Goal: Task Accomplishment & Management: Use online tool/utility

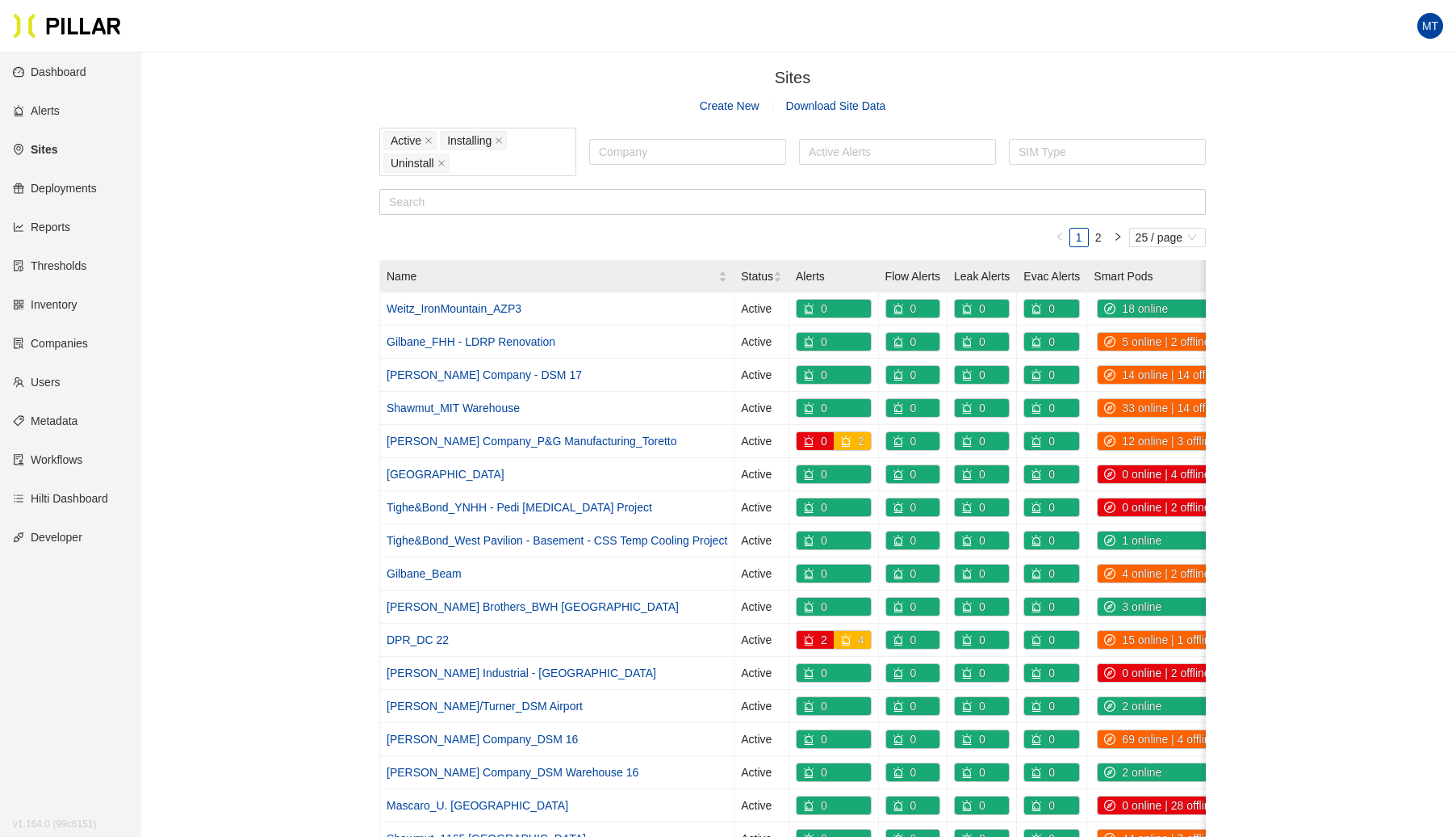
click at [42, 151] on link "Sites" at bounding box center [35, 150] width 45 height 13
click at [39, 144] on link "Sites" at bounding box center [35, 150] width 45 height 13
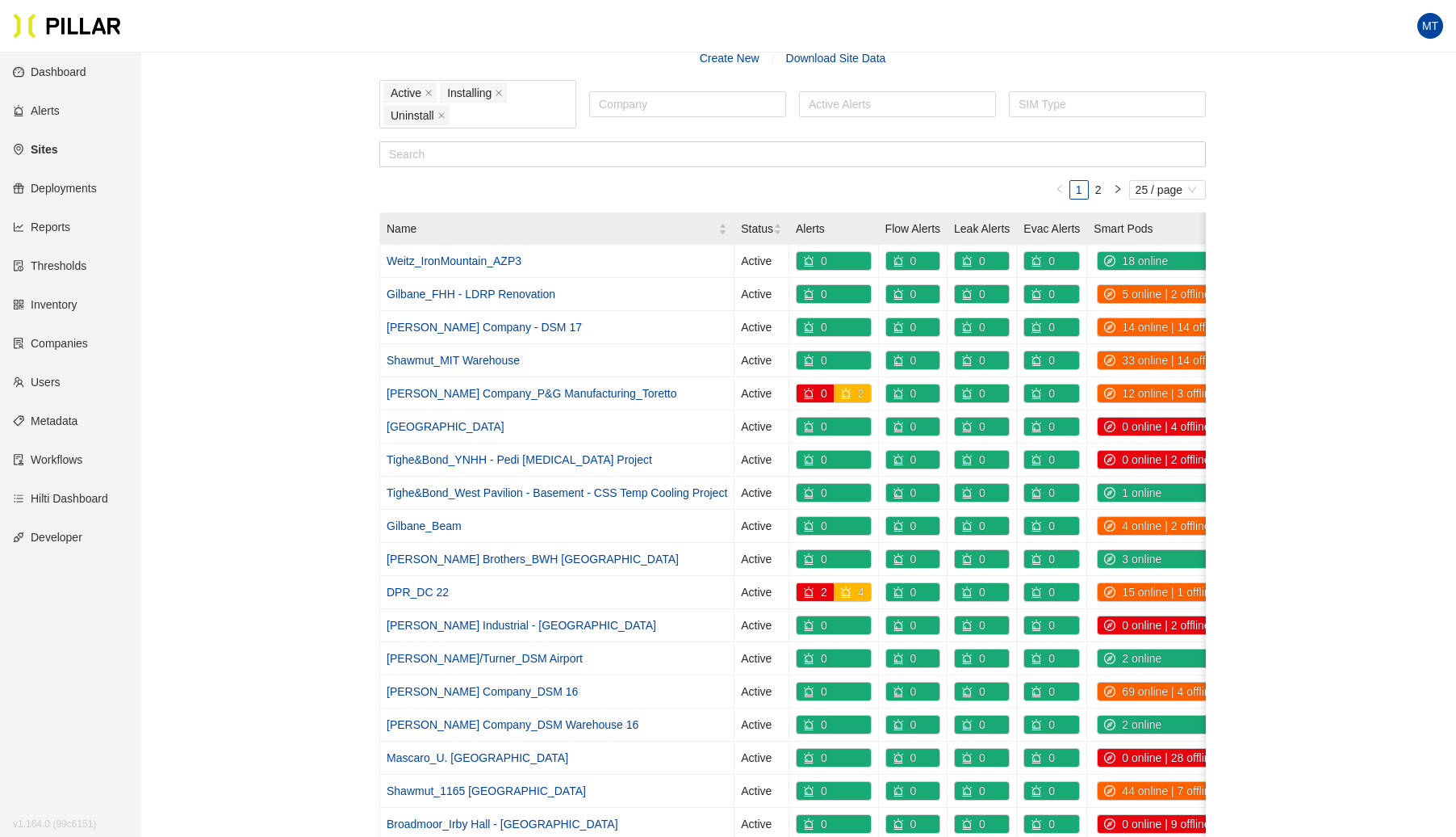
scroll to position [50, 0]
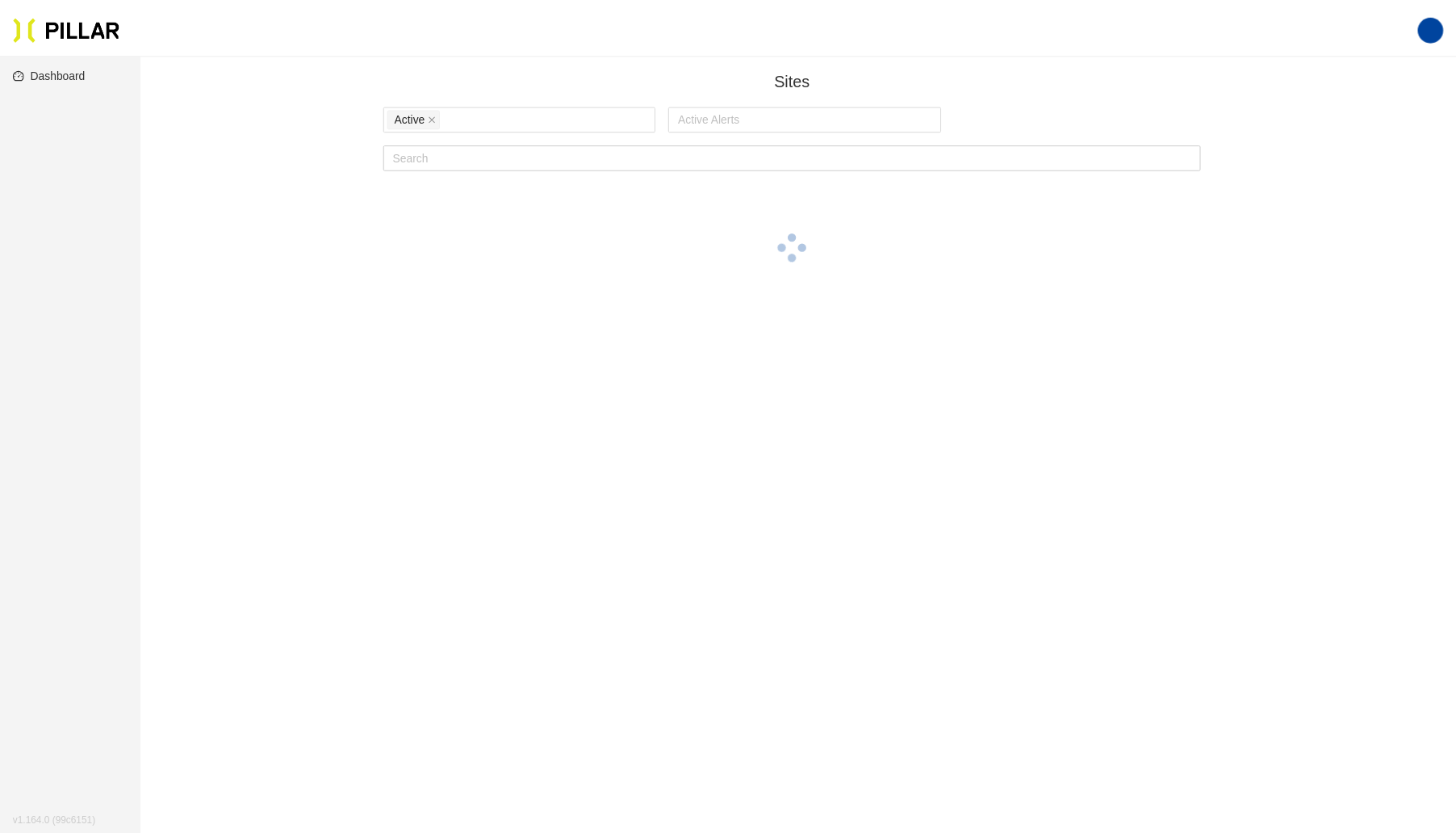
scroll to position [50, 0]
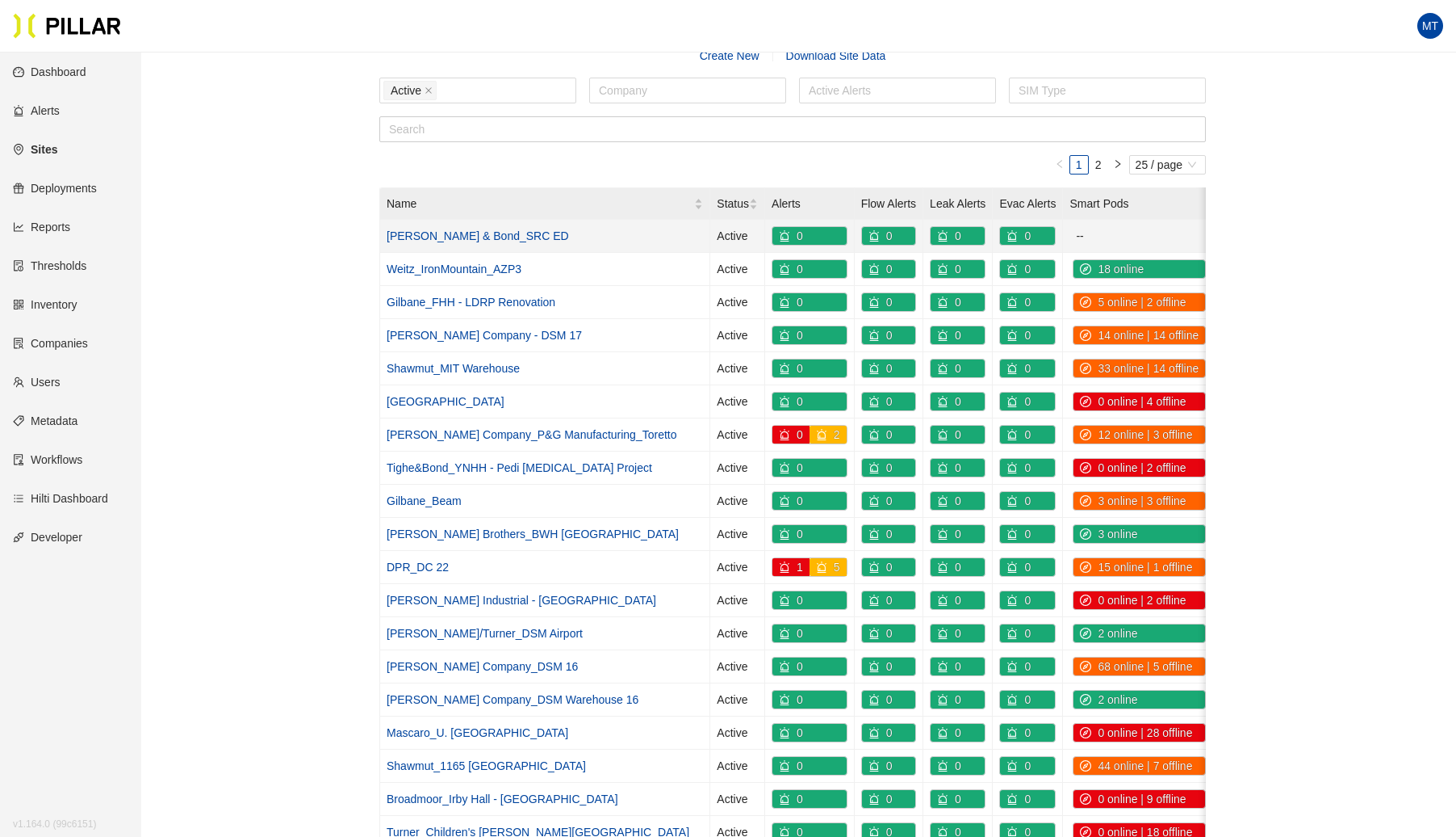
click at [461, 237] on link "Tighe & Bond_SRC ED" at bounding box center [477, 236] width 182 height 13
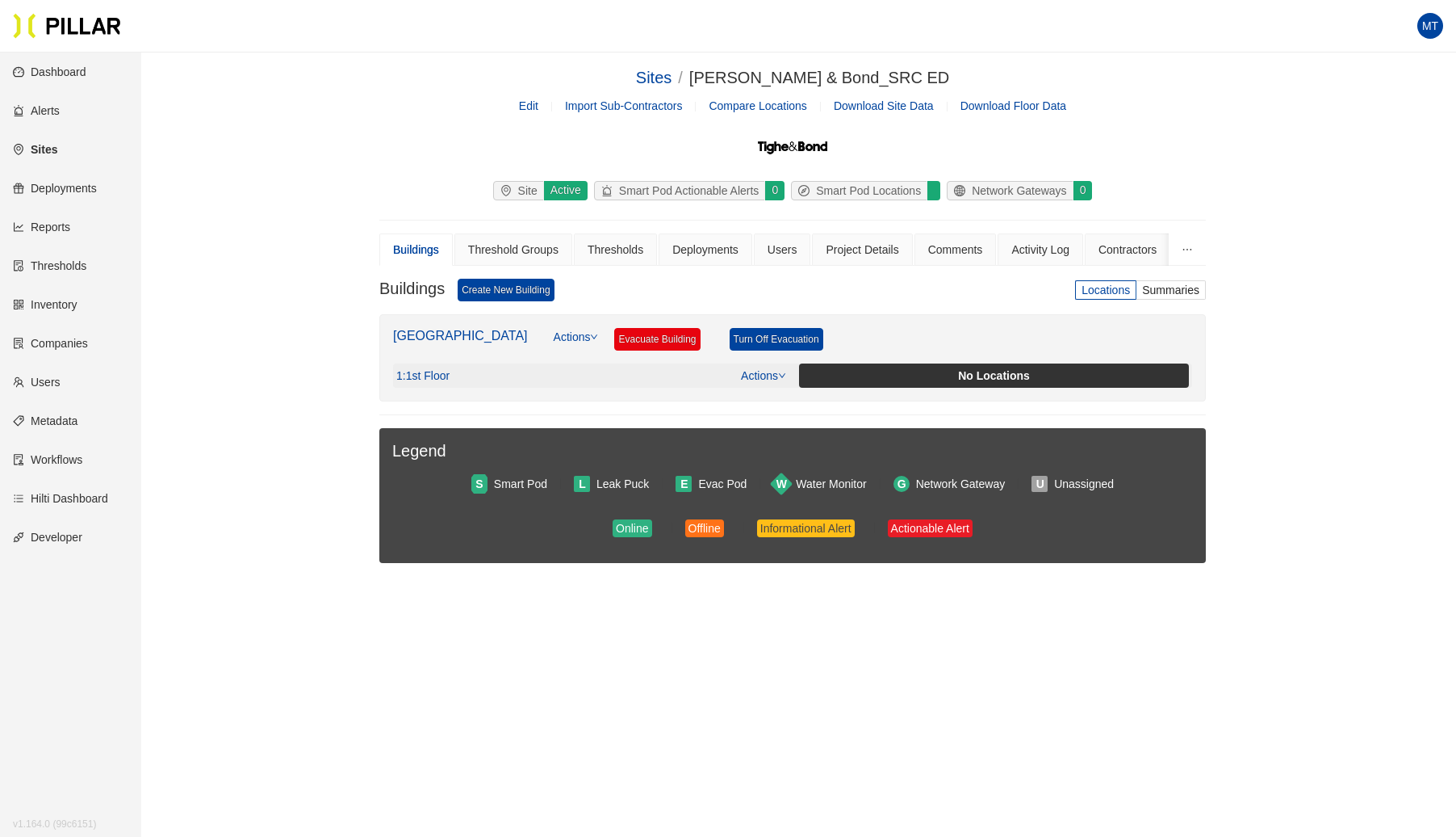
click at [786, 373] on div "1 : 1st Floor Actions No Locations" at bounding box center [793, 375] width 793 height 24
click at [1191, 249] on icon "ellipsis" at bounding box center [1188, 250] width 11 height 11
click at [1205, 308] on span "Site Equipment" at bounding box center [1216, 309] width 77 height 13
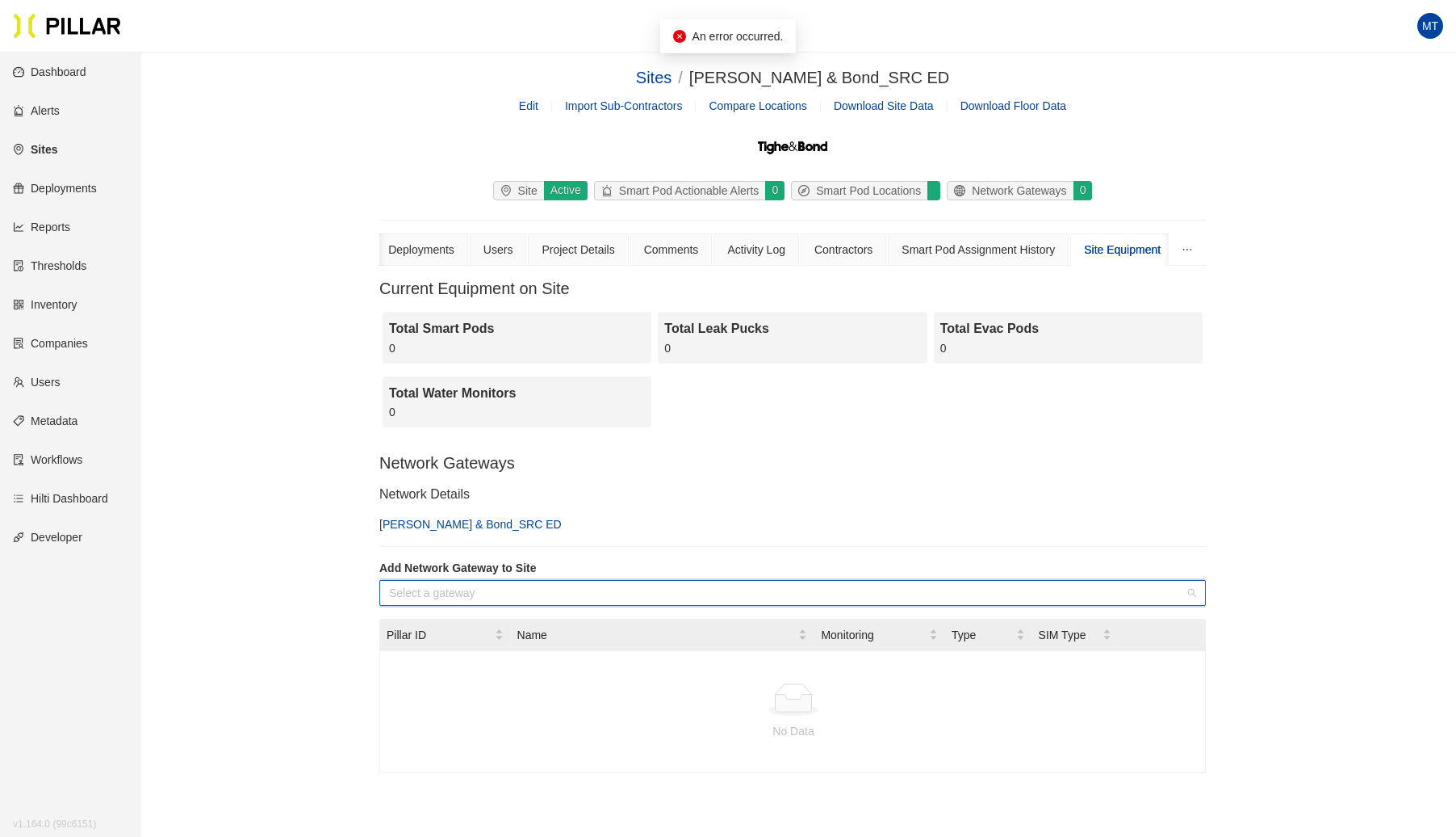
click at [578, 584] on input "search" at bounding box center [786, 593] width 796 height 24
click at [449, 627] on div "pb002415" at bounding box center [792, 622] width 807 height 18
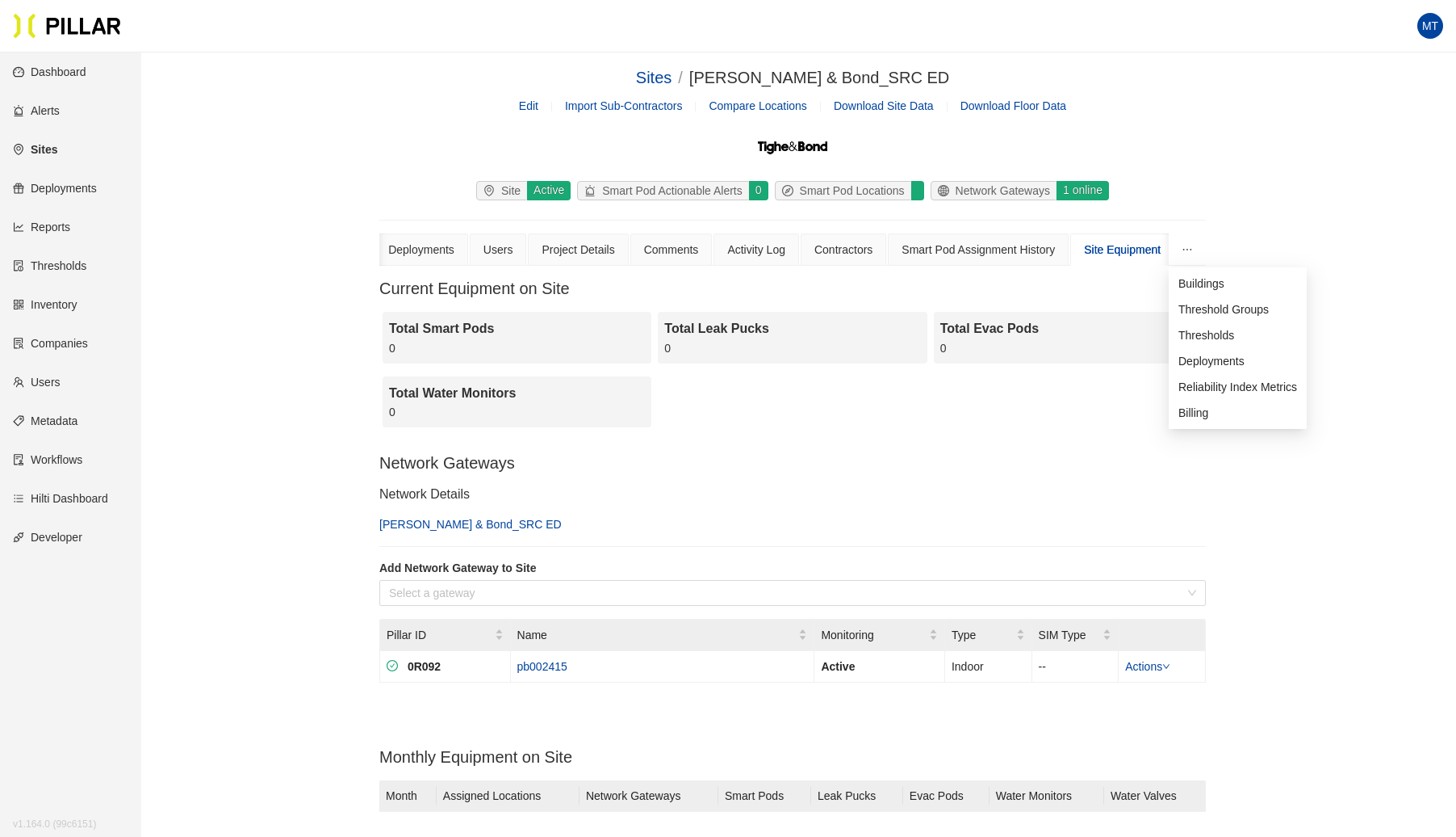
click at [1183, 246] on icon "ellipsis" at bounding box center [1188, 250] width 11 height 11
click at [1193, 281] on span "Buildings" at bounding box center [1202, 283] width 46 height 13
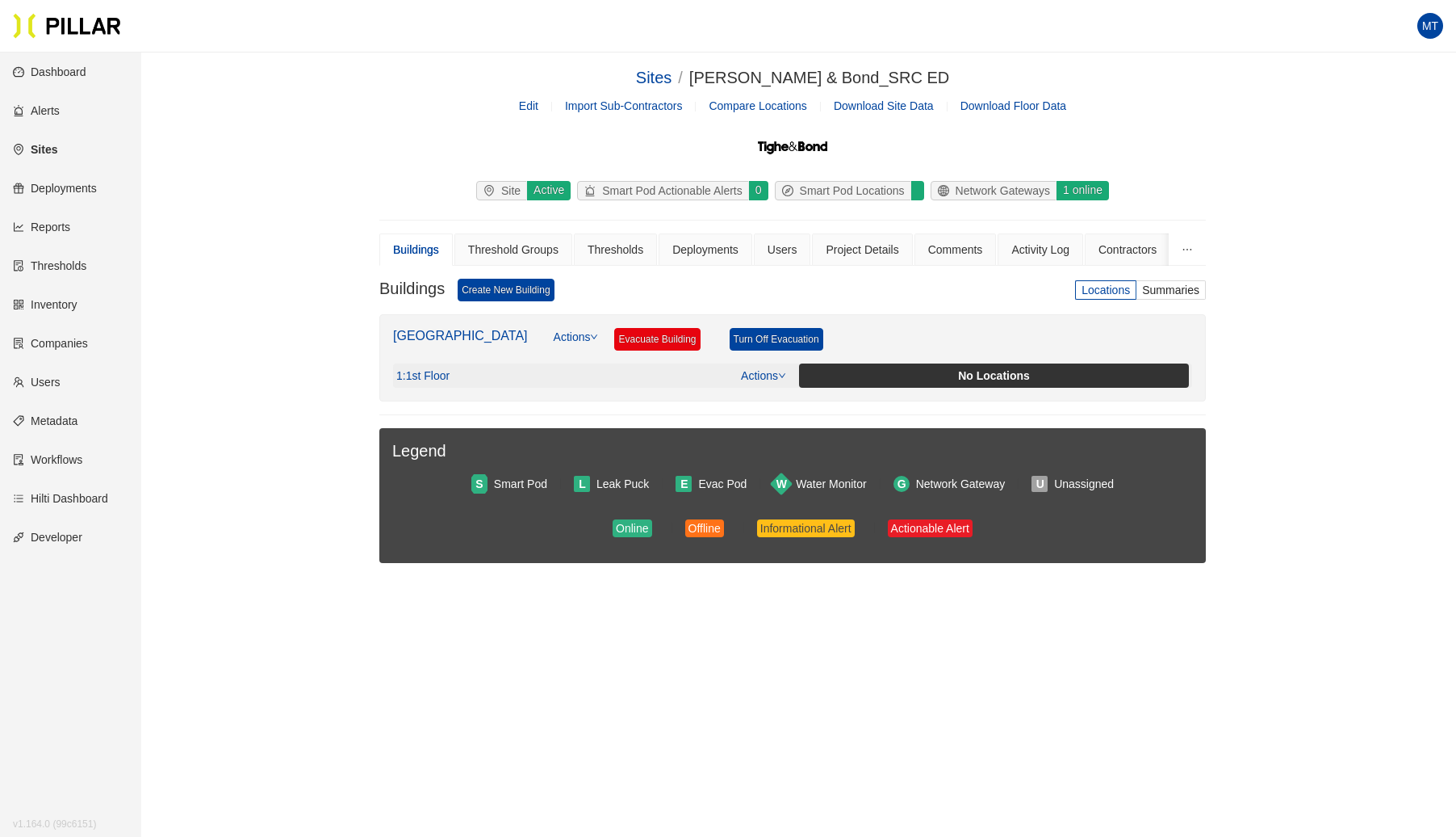
click at [778, 377] on link "Actions" at bounding box center [763, 375] width 46 height 13
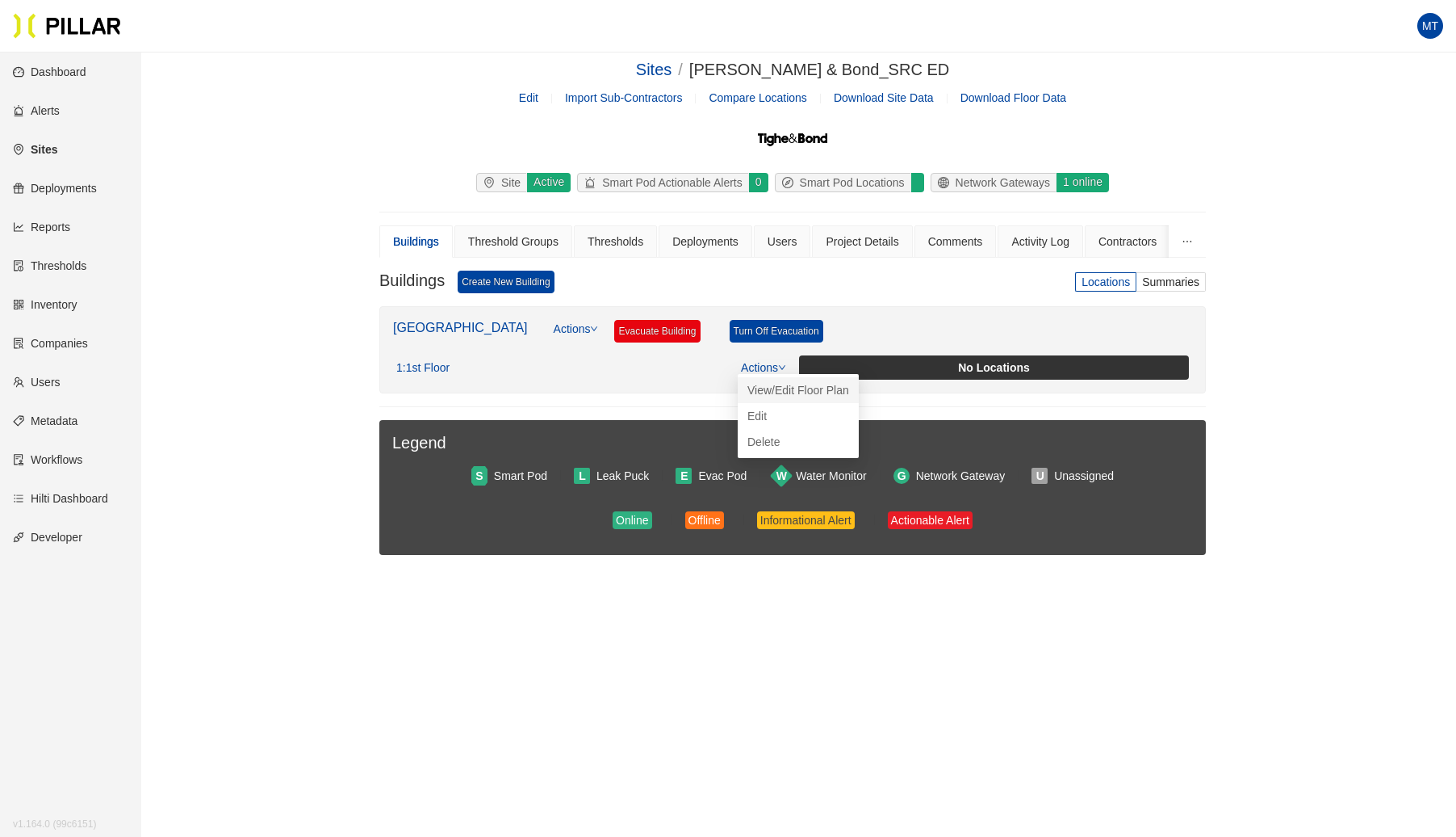
scroll to position [9, 0]
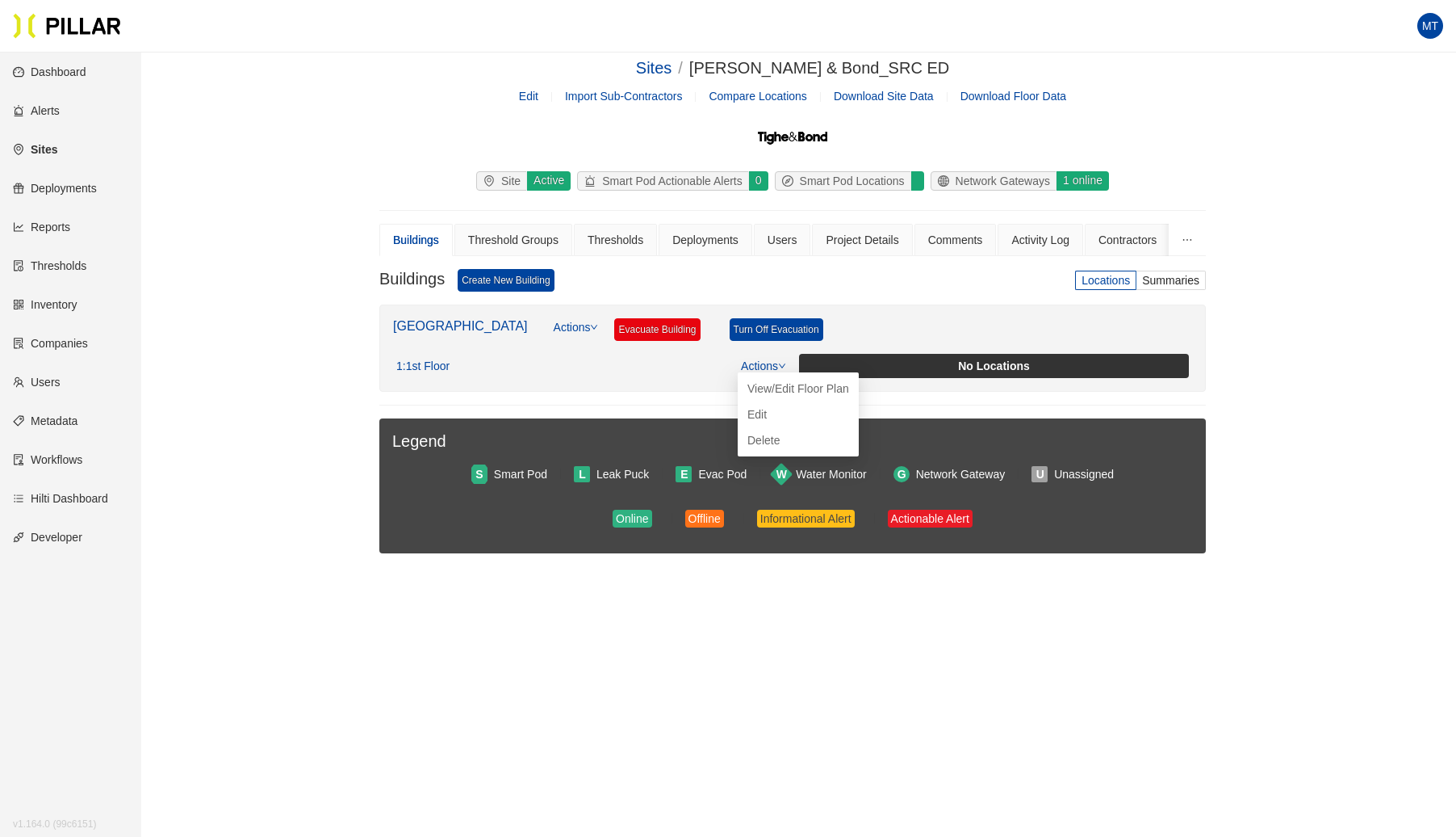
click at [776, 386] on link "View/Edit Floor Plan" at bounding box center [799, 388] width 102 height 18
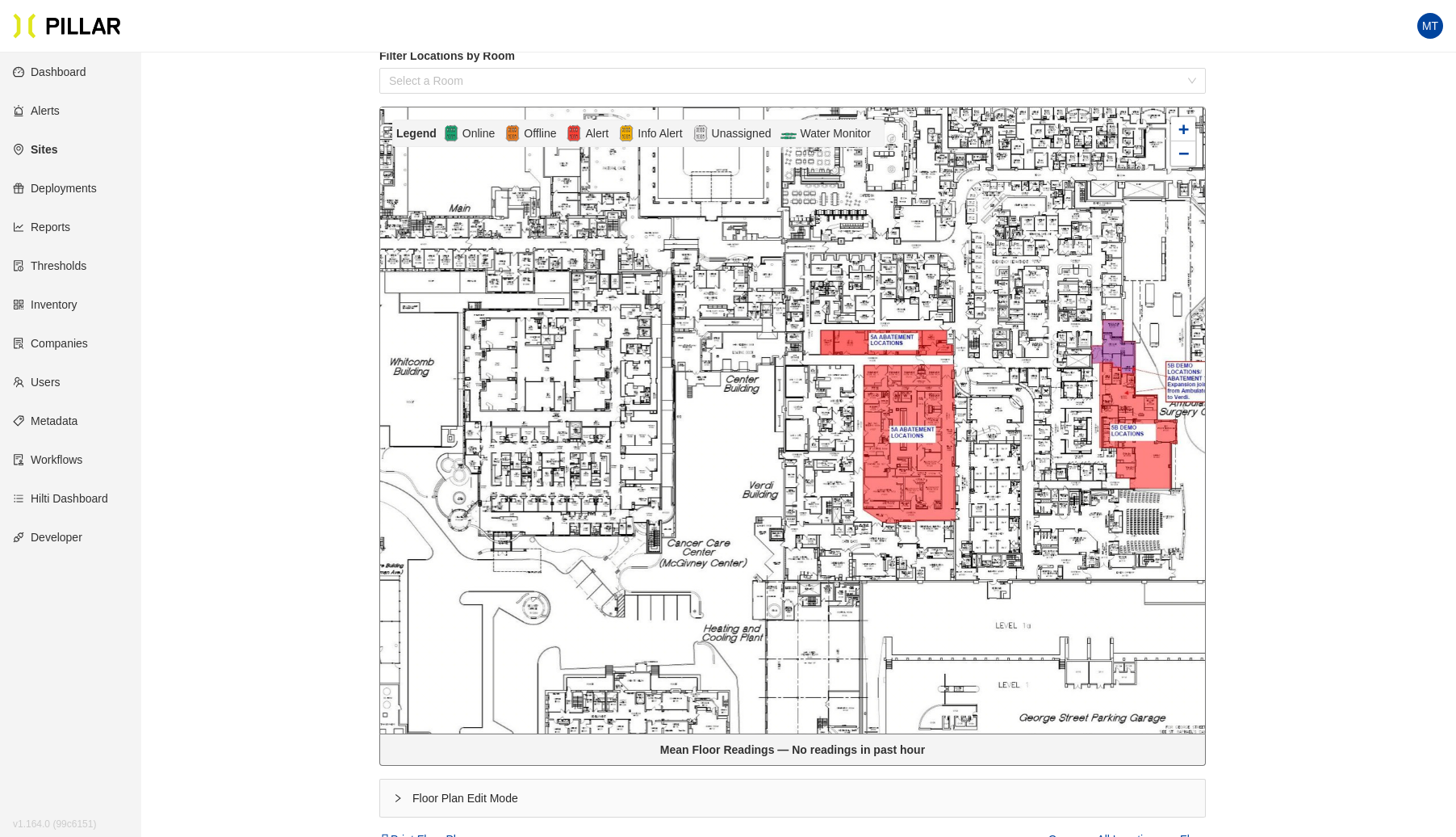
scroll to position [485, 0]
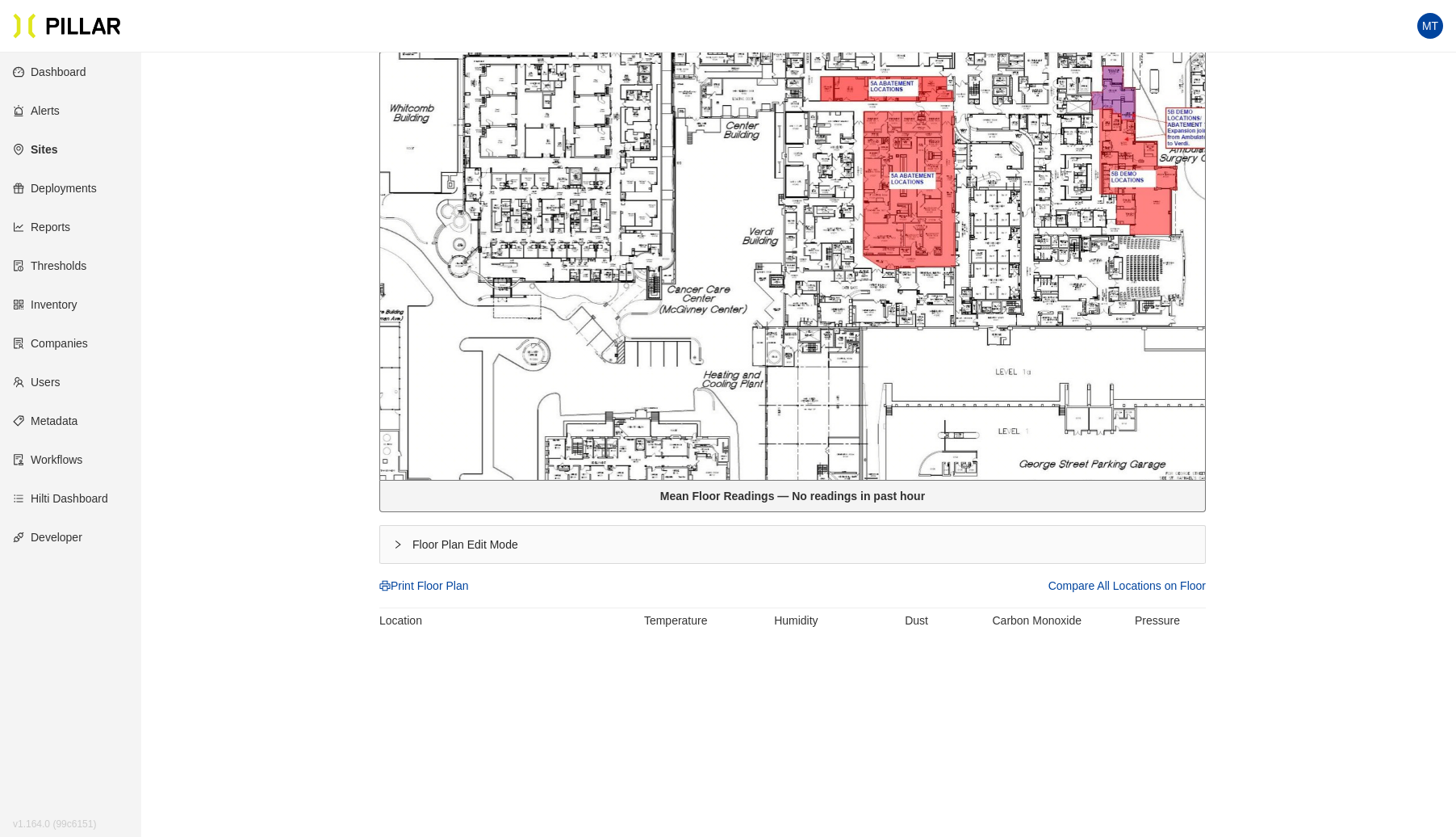
click at [396, 543] on icon "right" at bounding box center [397, 544] width 9 height 9
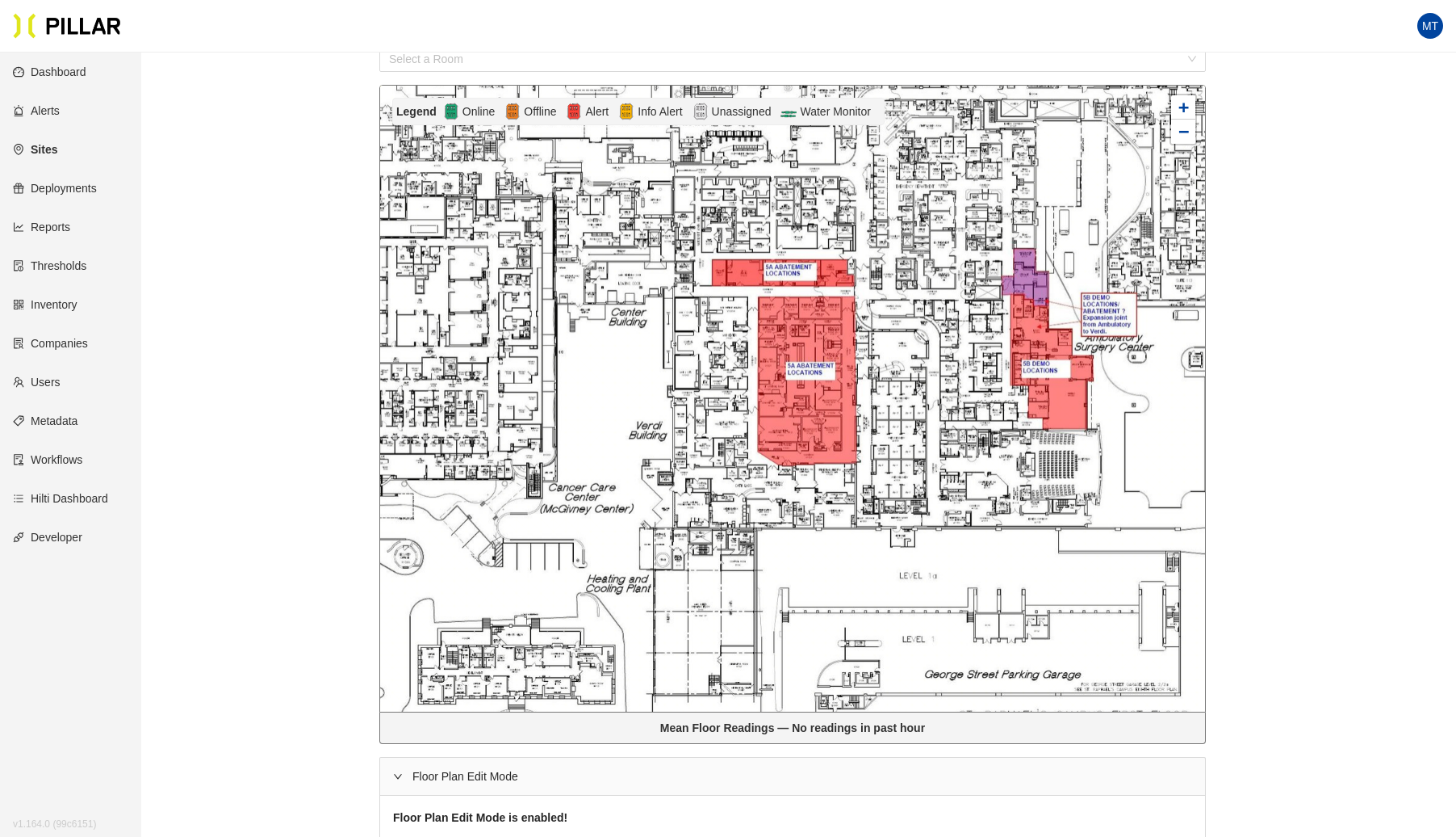
scroll to position [238, 0]
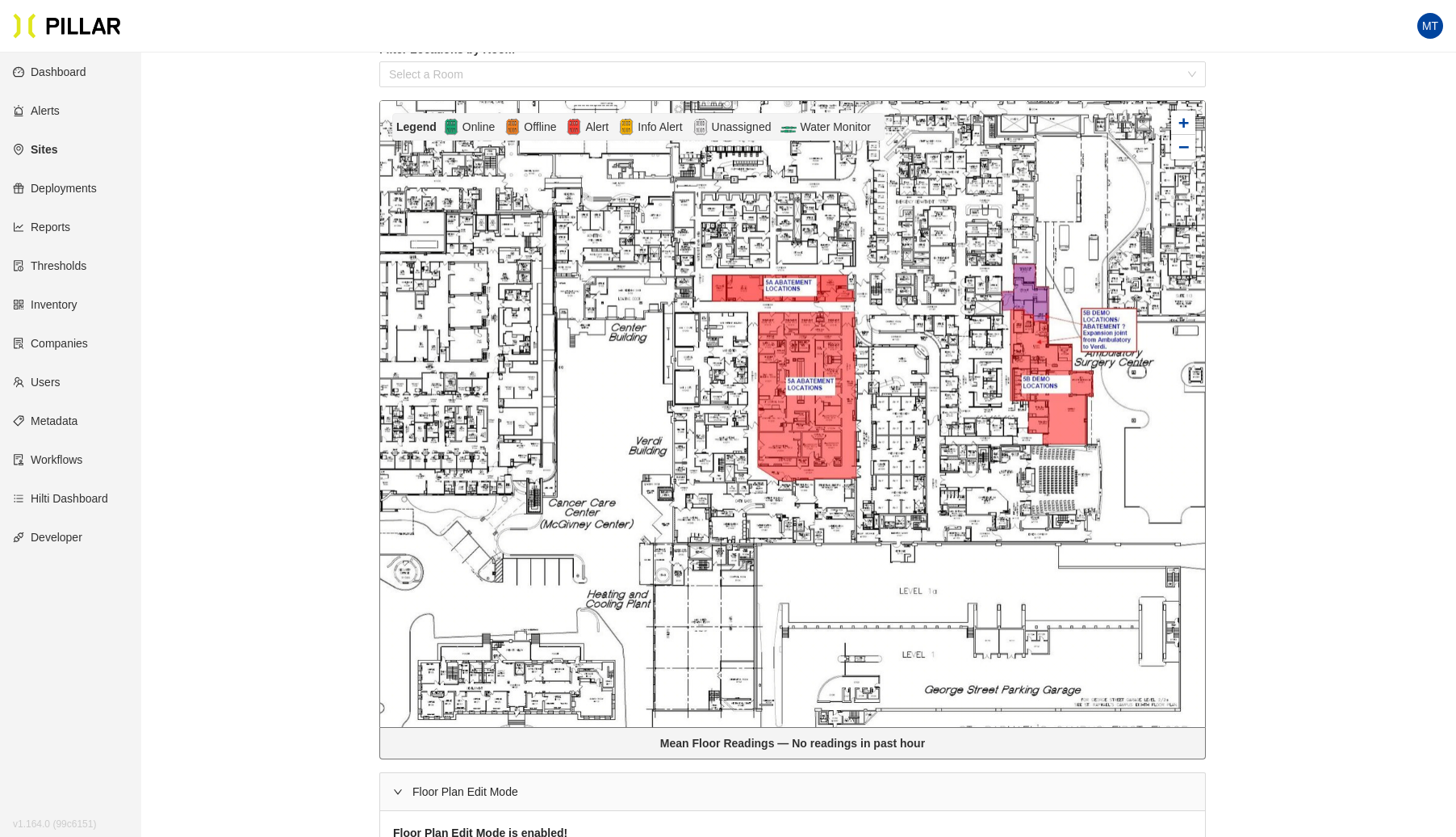
drag, startPoint x: 719, startPoint y: 399, endPoint x: 709, endPoint y: 401, distance: 10.2
click at [709, 401] on div at bounding box center [792, 414] width 825 height 626
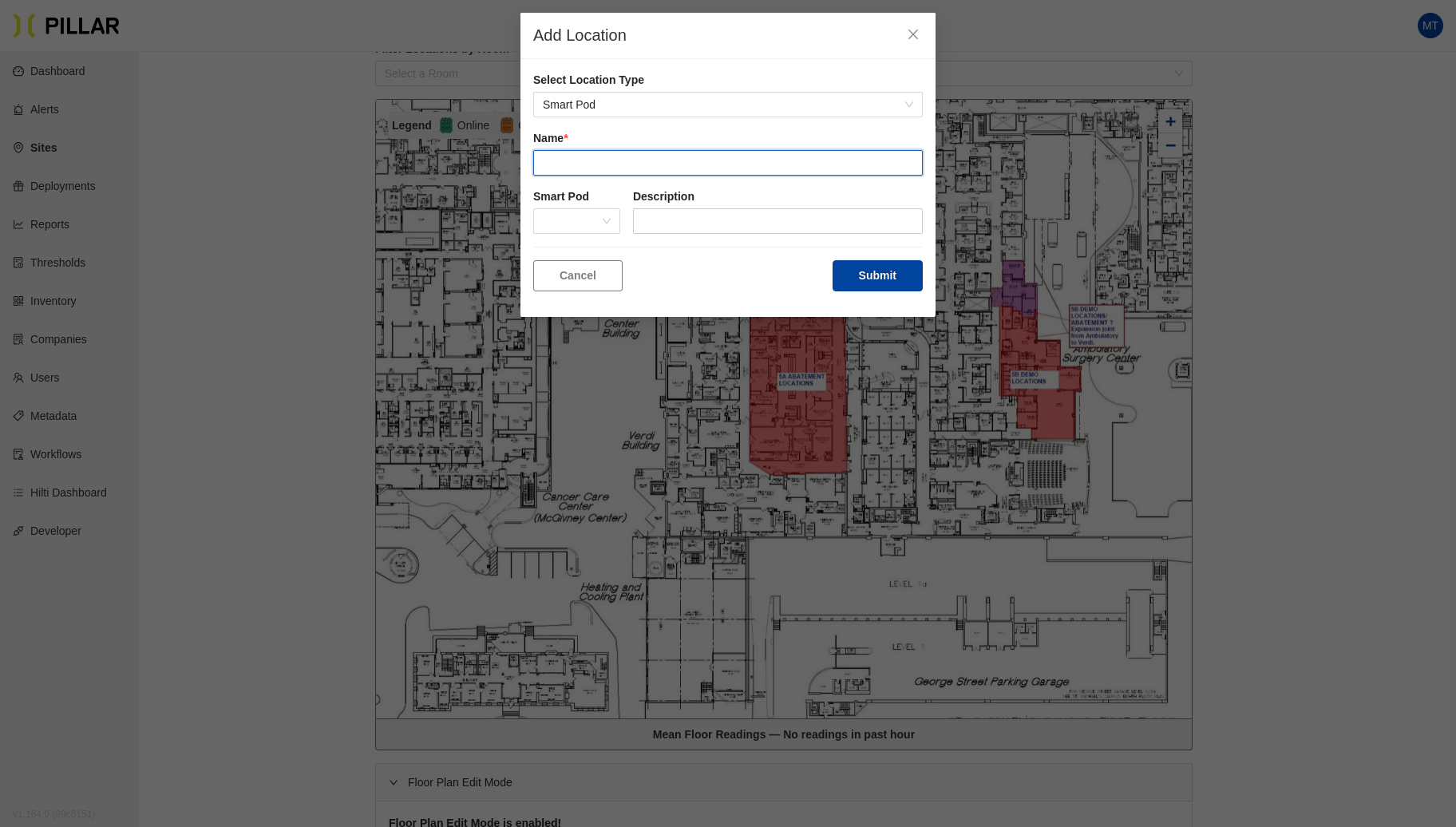
click at [602, 156] on input "text" at bounding box center [728, 162] width 389 height 26
type input "Location 1"
click at [587, 227] on span at bounding box center [577, 221] width 68 height 24
click at [579, 247] on div "BD891" at bounding box center [577, 252] width 68 height 17
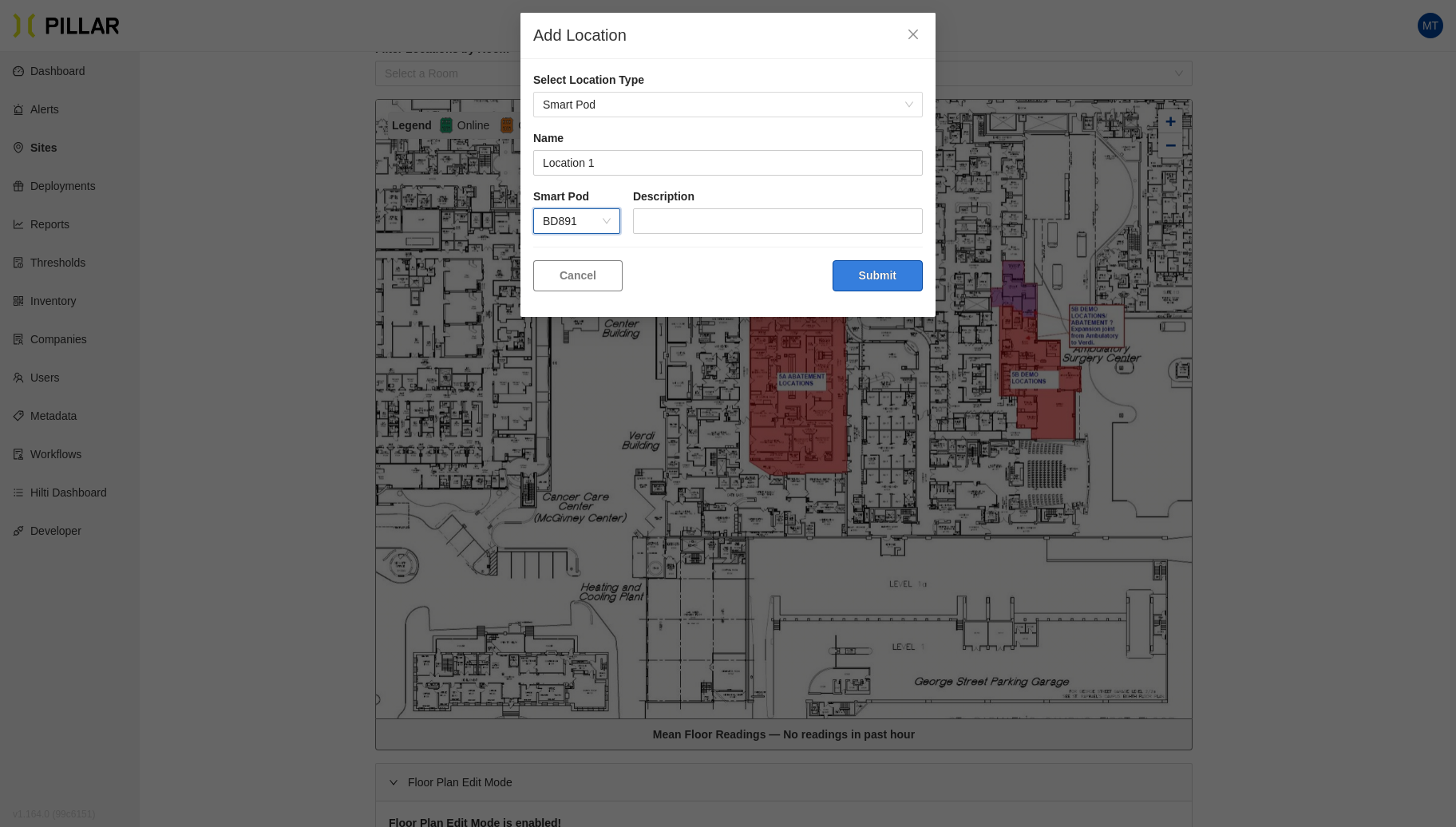
click at [857, 272] on button "Submit" at bounding box center [878, 275] width 90 height 31
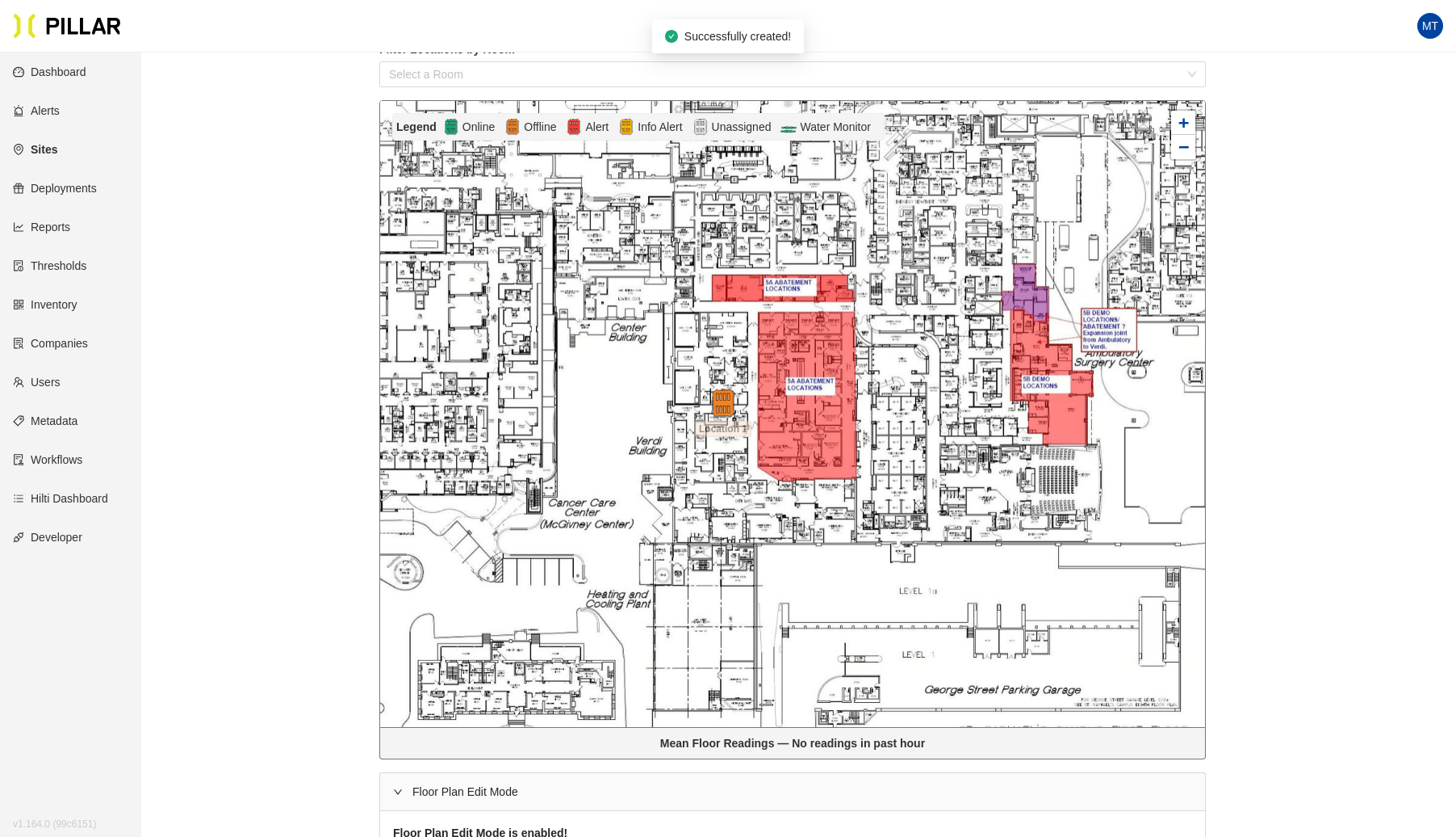
click at [718, 352] on div at bounding box center [792, 414] width 825 height 626
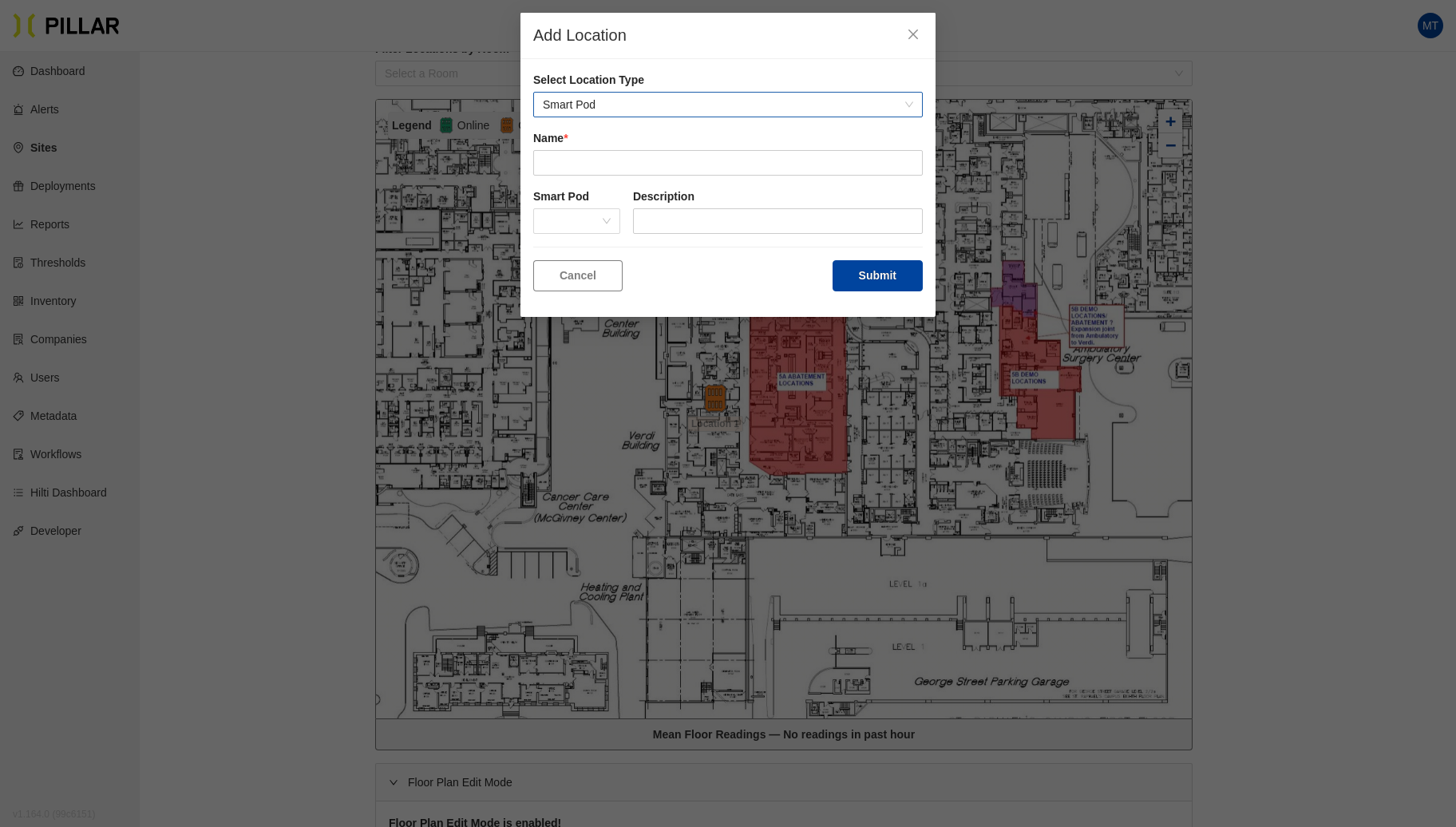
click at [607, 100] on span "Smart Pod" at bounding box center [727, 105] width 370 height 24
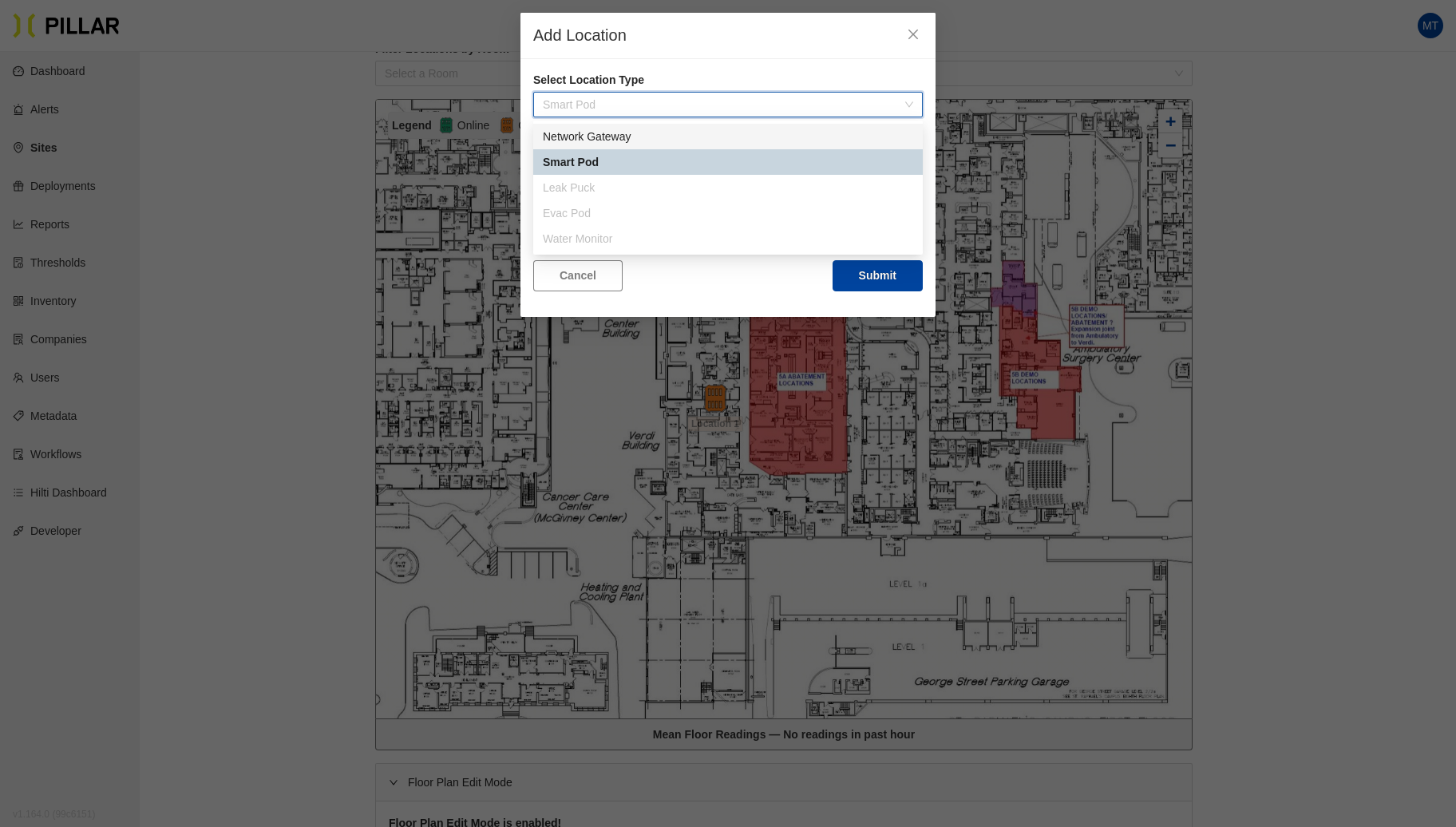
click at [614, 139] on div "Network Gateway" at bounding box center [727, 136] width 370 height 17
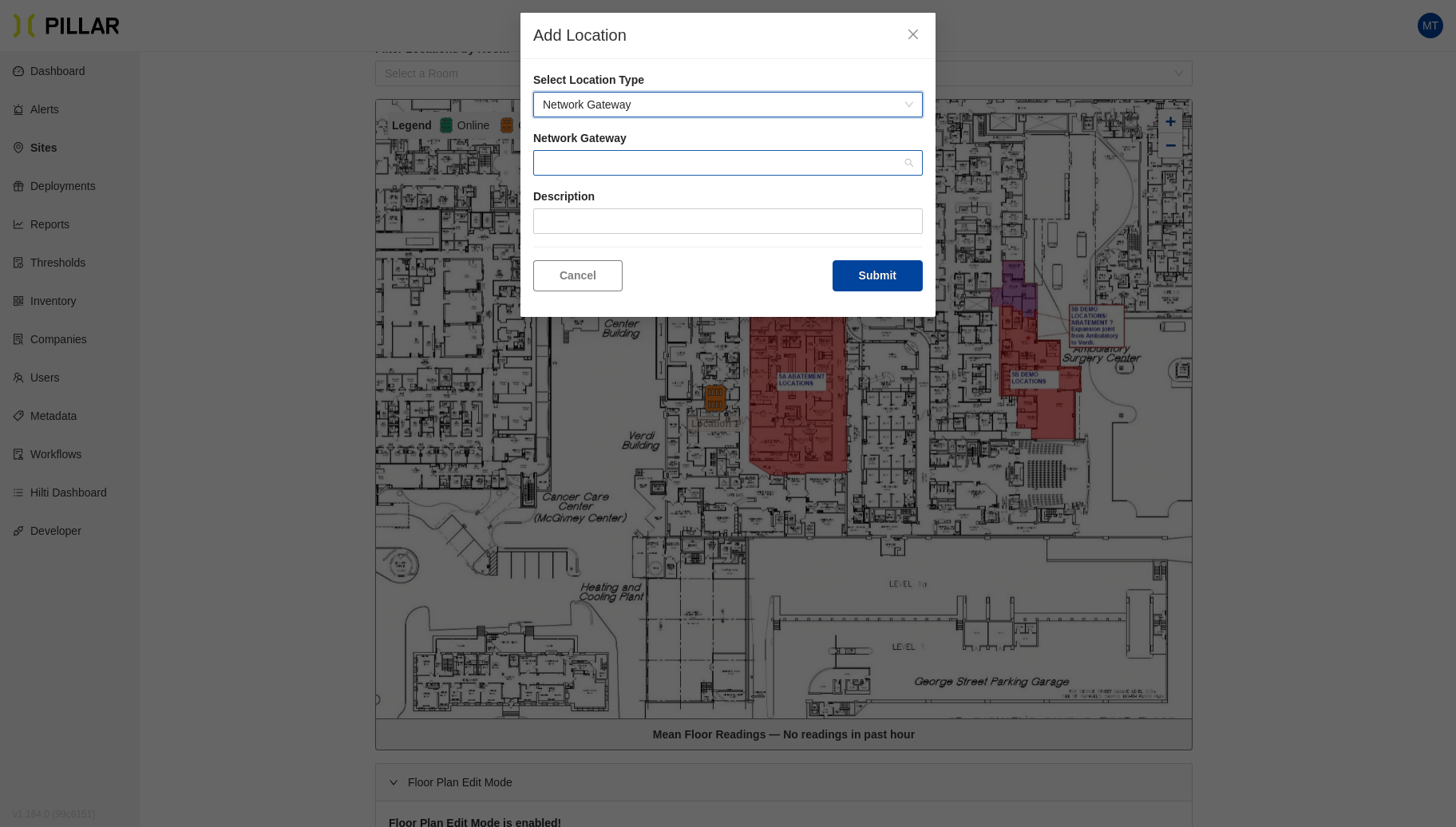
click at [605, 156] on span at bounding box center [727, 162] width 370 height 24
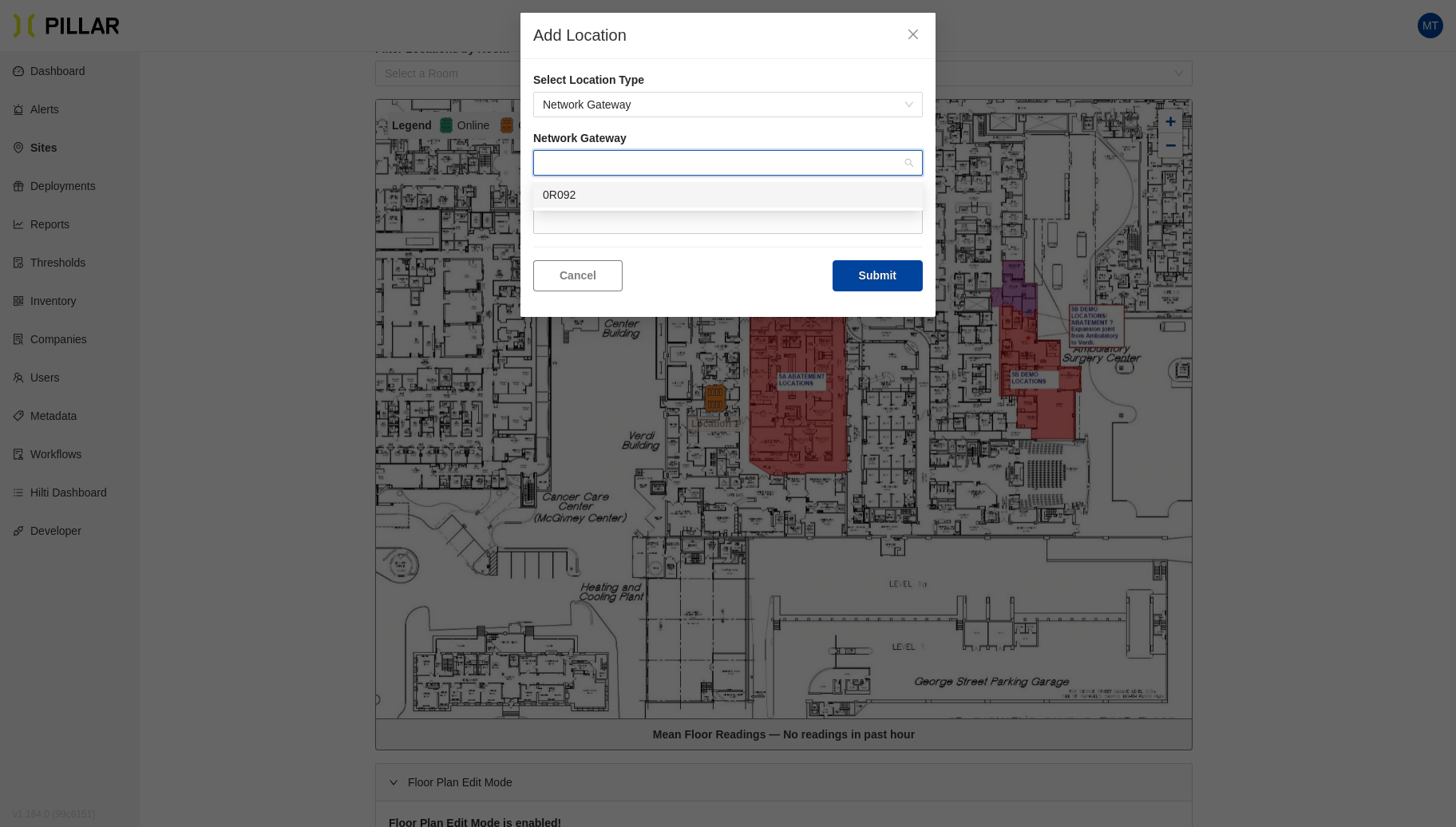
click at [566, 193] on div "0R092" at bounding box center [727, 195] width 370 height 17
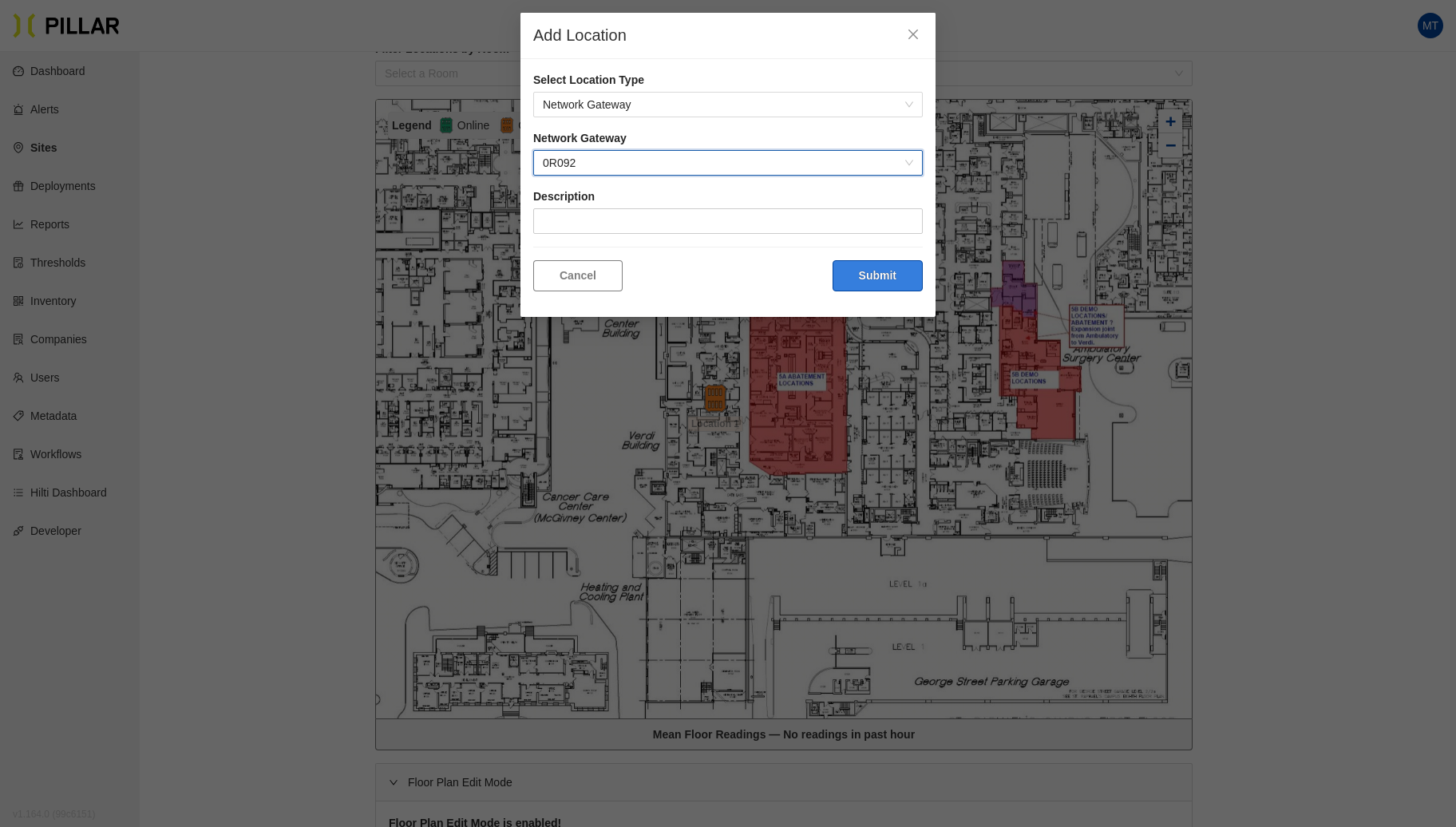
click at [888, 278] on button "Submit" at bounding box center [878, 275] width 90 height 31
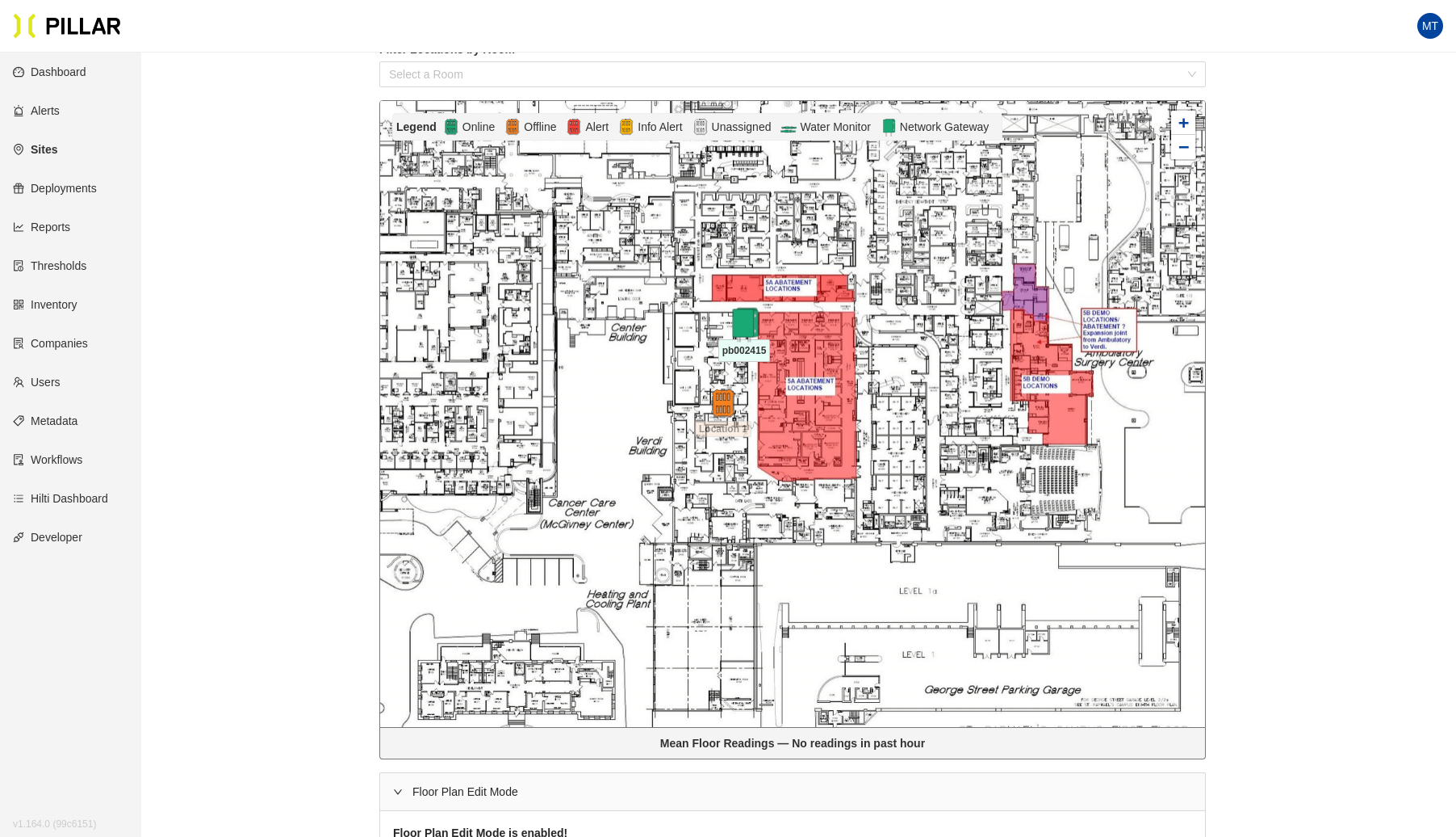
drag, startPoint x: 742, startPoint y: 363, endPoint x: 745, endPoint y: 324, distance: 39.1
click at [745, 324] on img at bounding box center [743, 324] width 34 height 34
drag, startPoint x: 723, startPoint y: 405, endPoint x: 742, endPoint y: 398, distance: 20.2
click at [742, 398] on img at bounding box center [741, 395] width 34 height 34
